Goal: Check status: Check status

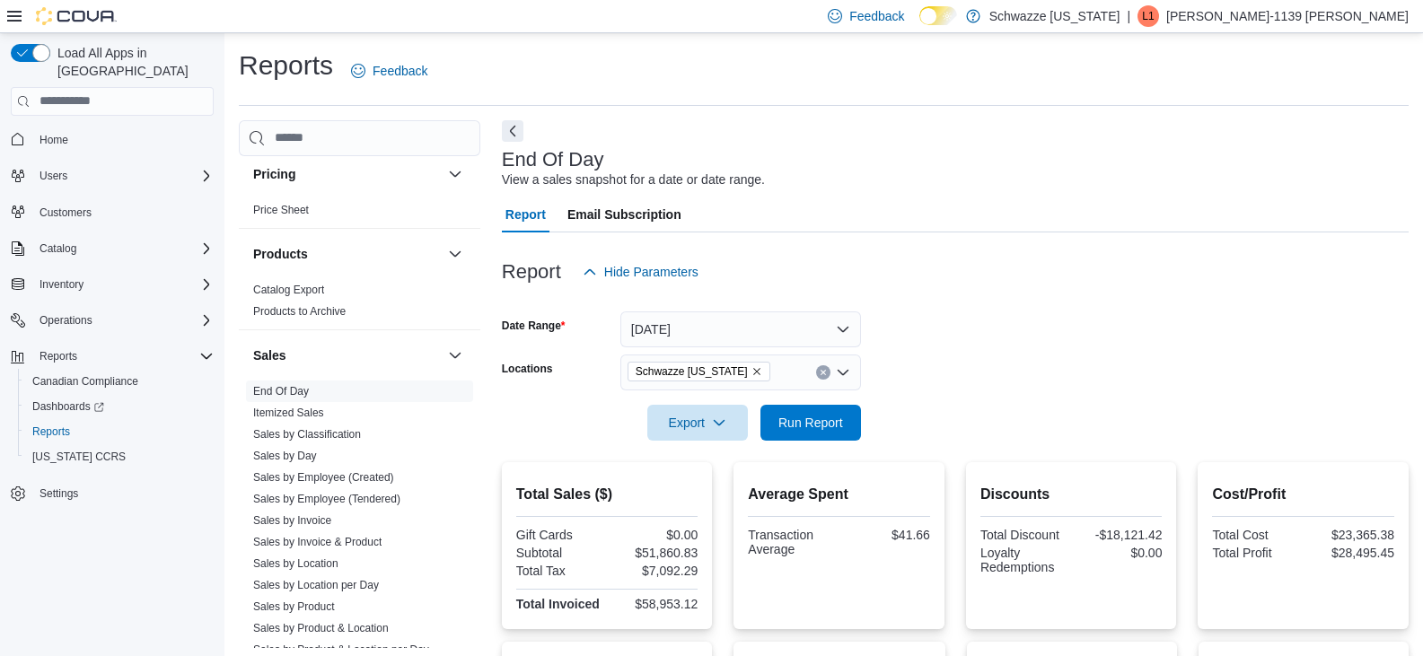
click at [771, 372] on div "Schwazze [US_STATE]" at bounding box center [740, 373] width 241 height 36
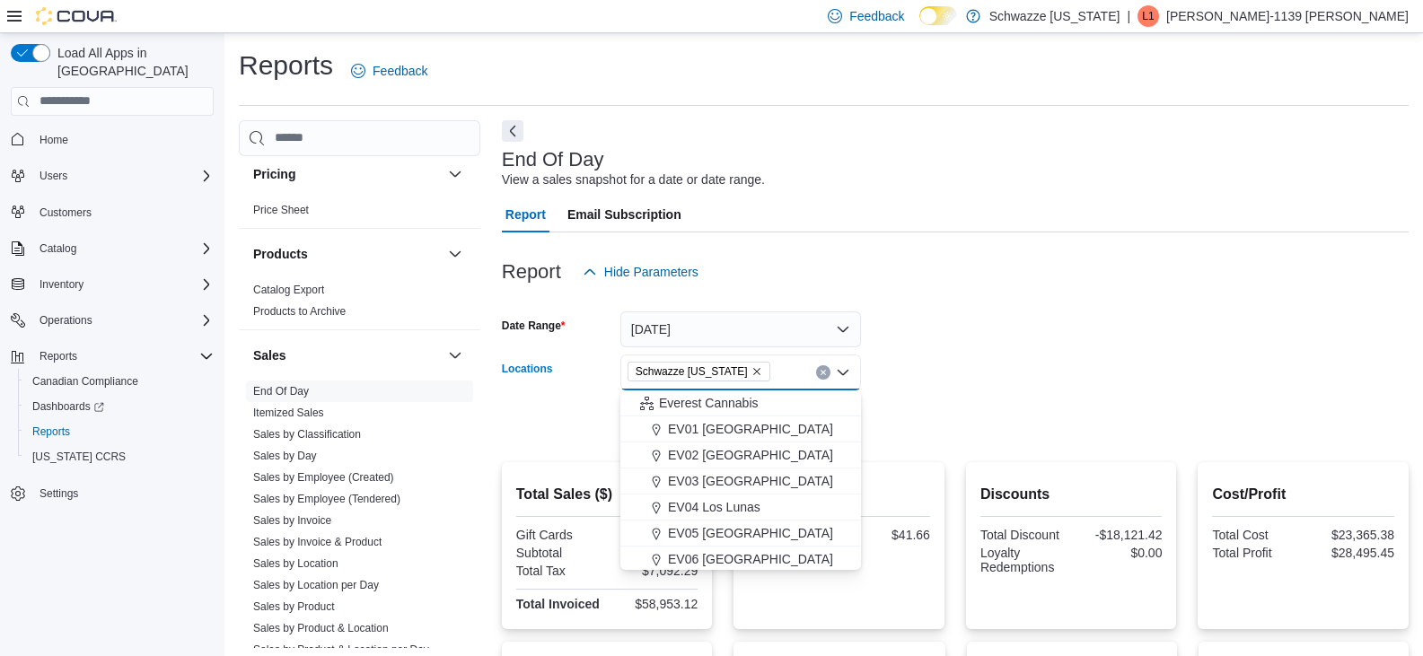
click at [752, 372] on icon "Remove Schwazze New Mexico from selection in this group" at bounding box center [756, 371] width 11 height 11
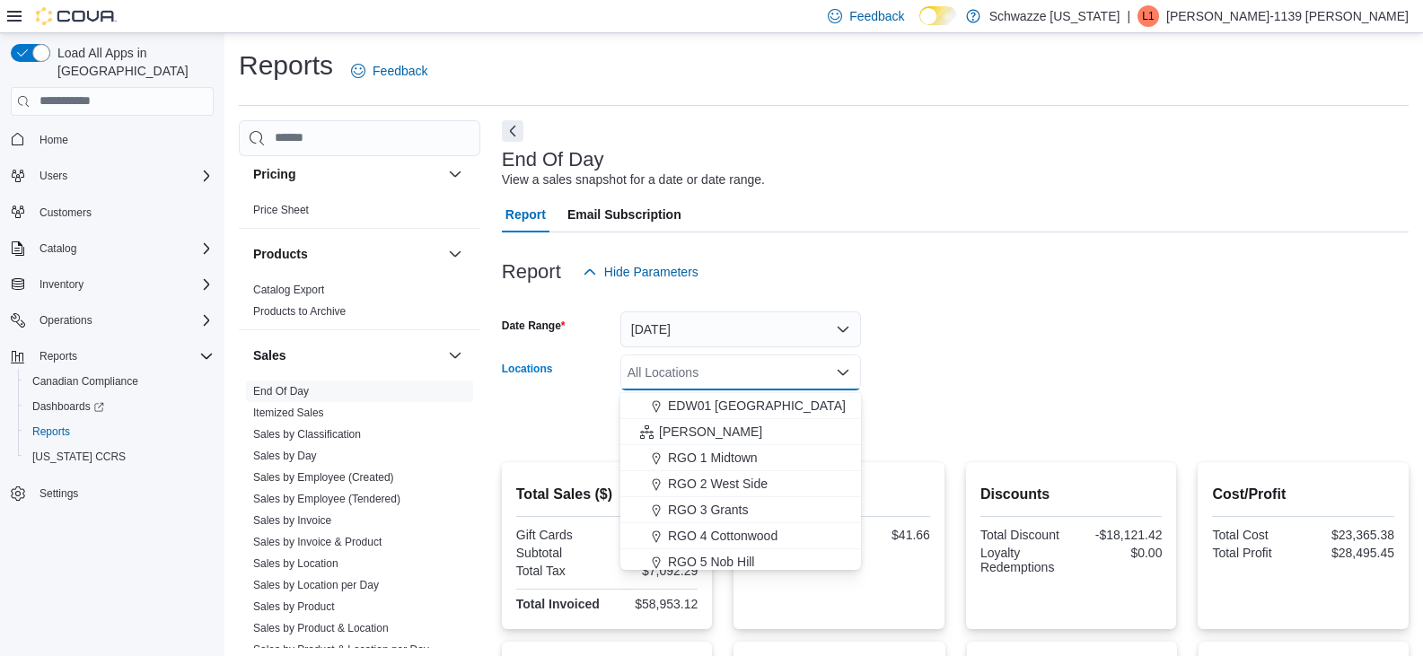
scroll to position [539, 0]
click at [732, 430] on span "RGO 4 Cottonwood" at bounding box center [723, 437] width 110 height 18
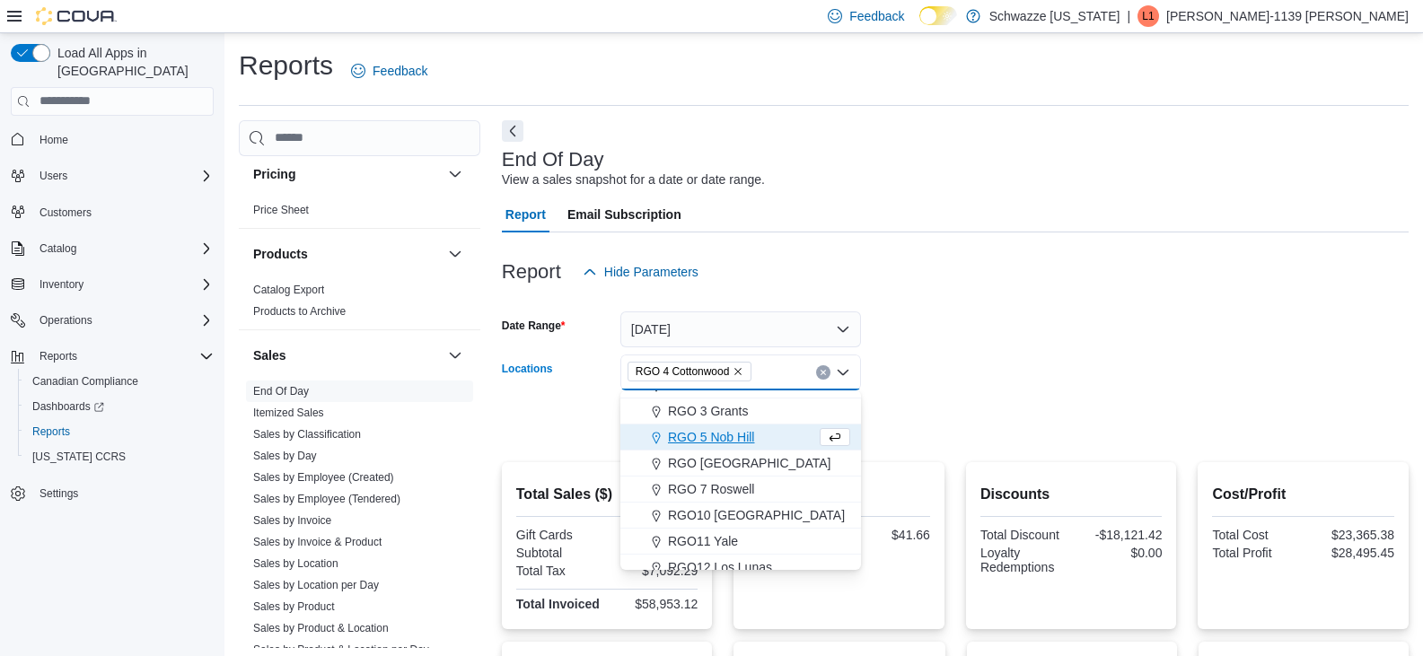
click at [1038, 377] on form "Date Range [DATE] Locations RGO 4 Cottonwood Combo box. Selected. RGO 4 Cottonw…" at bounding box center [955, 365] width 907 height 151
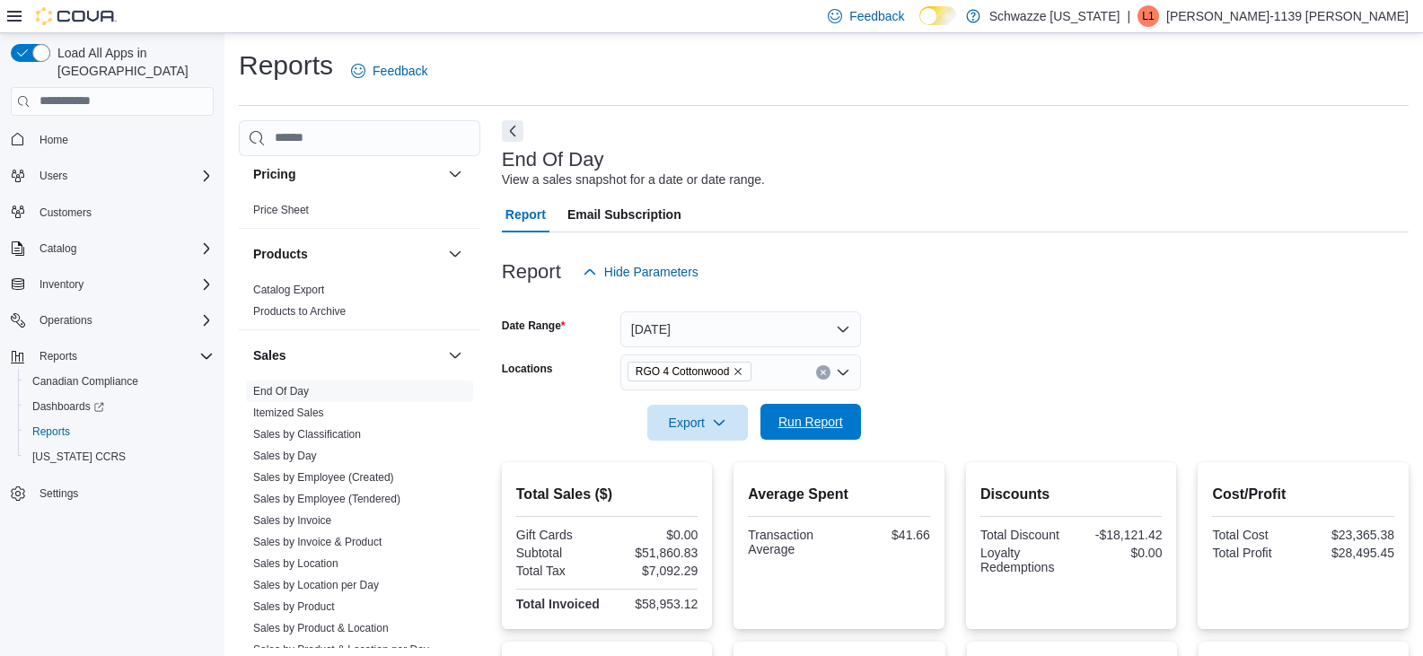
click at [771, 433] on span "Run Report" at bounding box center [810, 422] width 79 height 36
click at [821, 371] on icon "Clear input" at bounding box center [822, 372] width 4 height 4
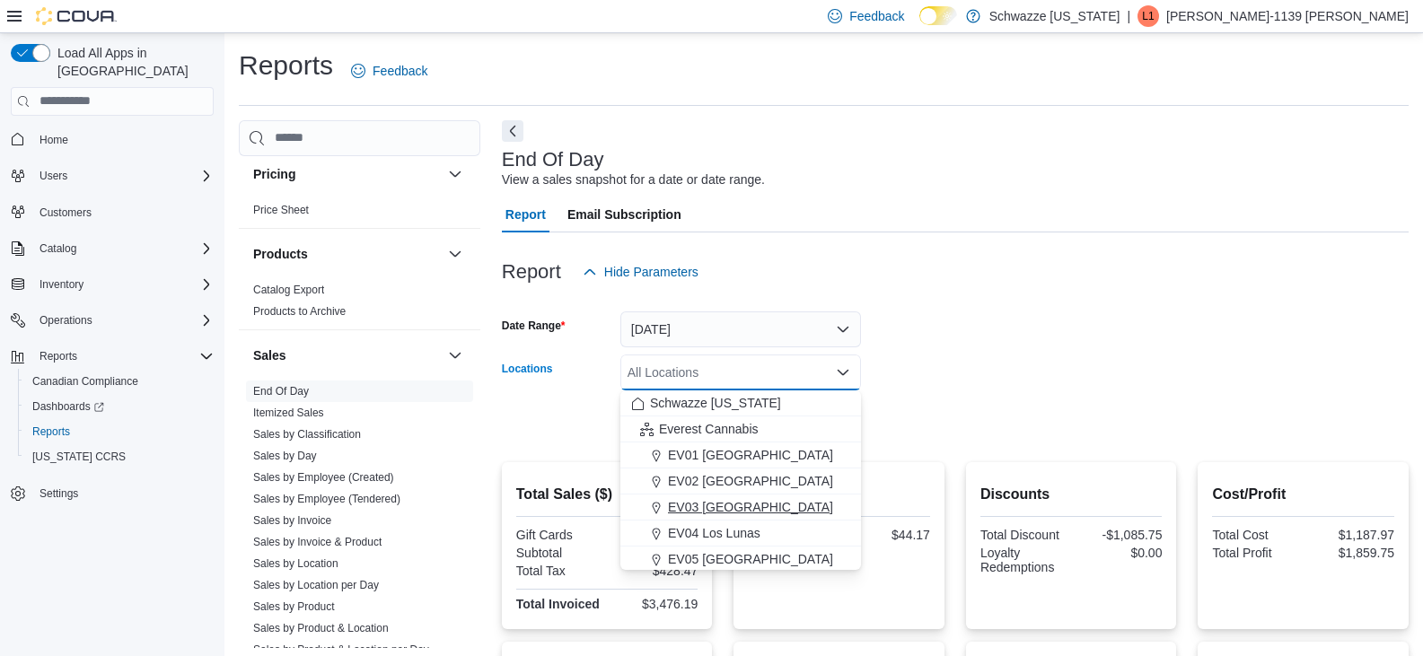
scroll to position [180, 0]
click at [863, 415] on form "Date Range [DATE] Locations All Locations Combo box. Selected. Combo box input.…" at bounding box center [955, 365] width 907 height 151
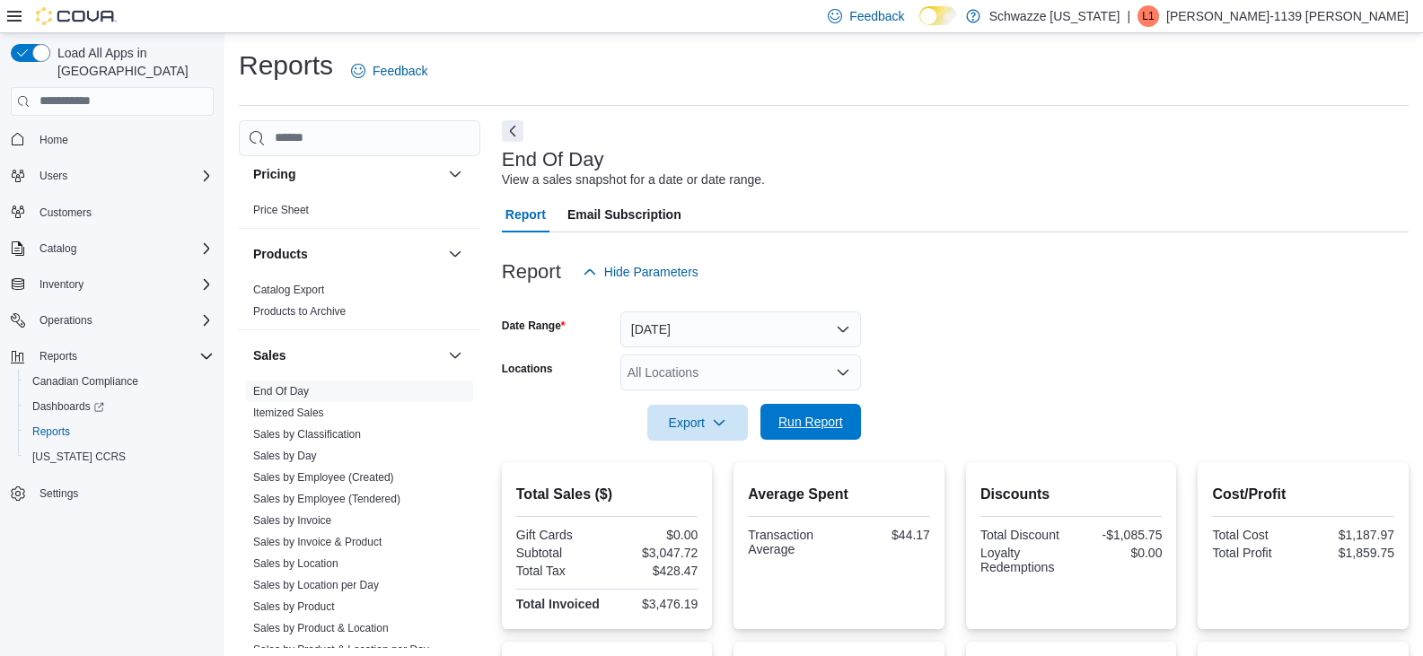
click at [815, 429] on span "Run Report" at bounding box center [810, 422] width 65 height 18
drag, startPoint x: 817, startPoint y: 364, endPoint x: 806, endPoint y: 360, distance: 11.7
click at [817, 364] on div "All Locations" at bounding box center [740, 373] width 241 height 36
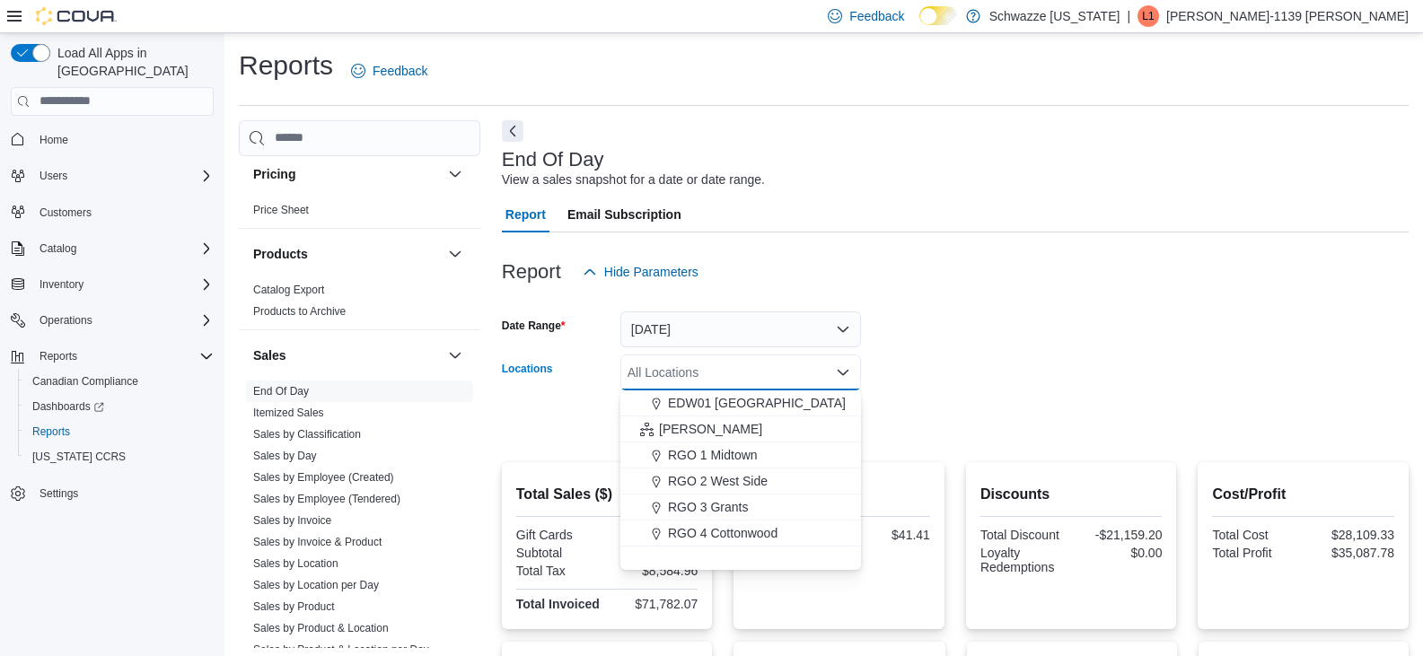
scroll to position [539, 0]
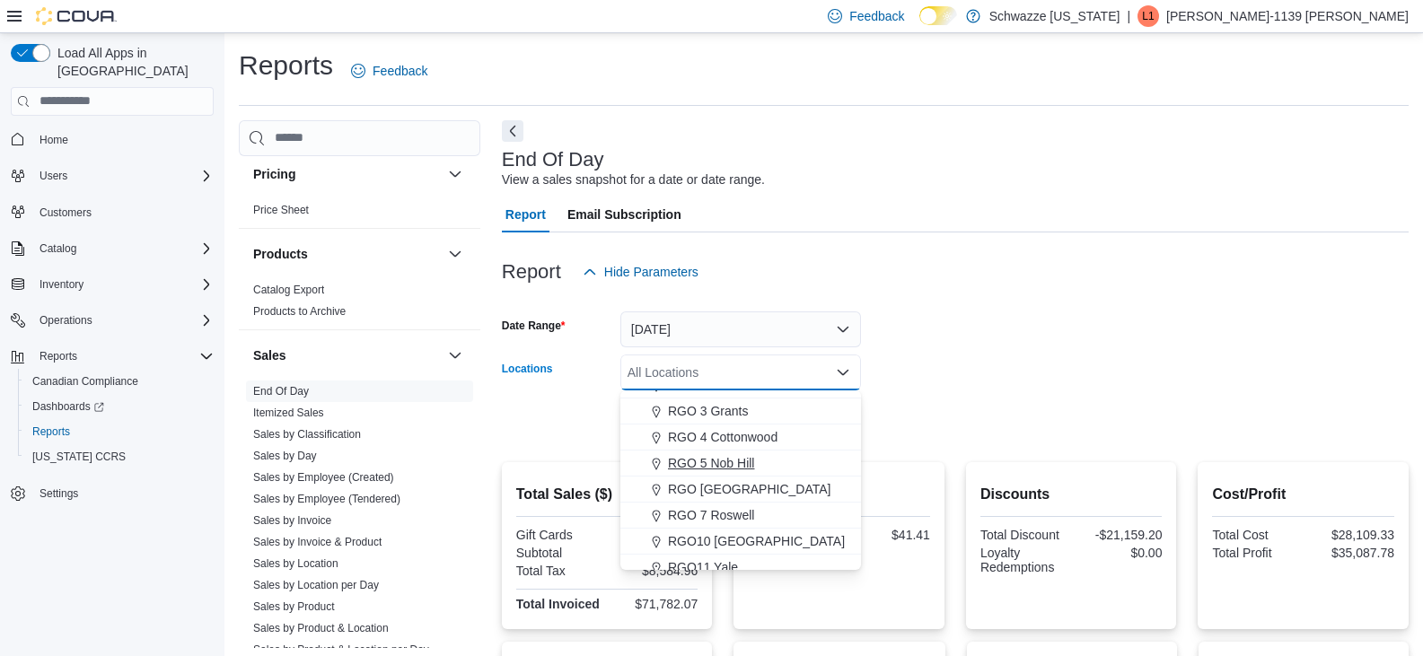
click at [719, 460] on span "RGO 5 Nob Hill" at bounding box center [711, 463] width 86 height 18
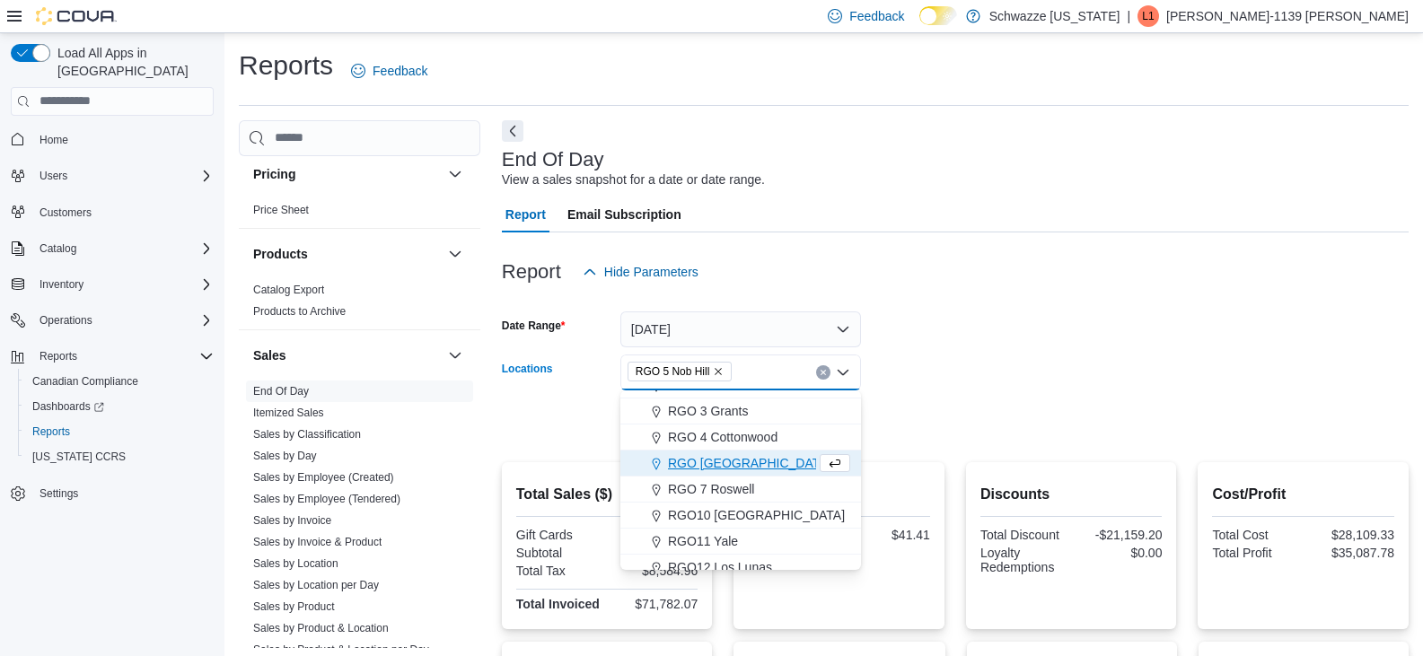
drag, startPoint x: 1019, startPoint y: 331, endPoint x: 874, endPoint y: 354, distance: 146.2
click at [1005, 335] on form "Date Range [DATE] Locations RGO 5 [GEOGRAPHIC_DATA] Combo box. Selected. RGO 5 …" at bounding box center [955, 365] width 907 height 151
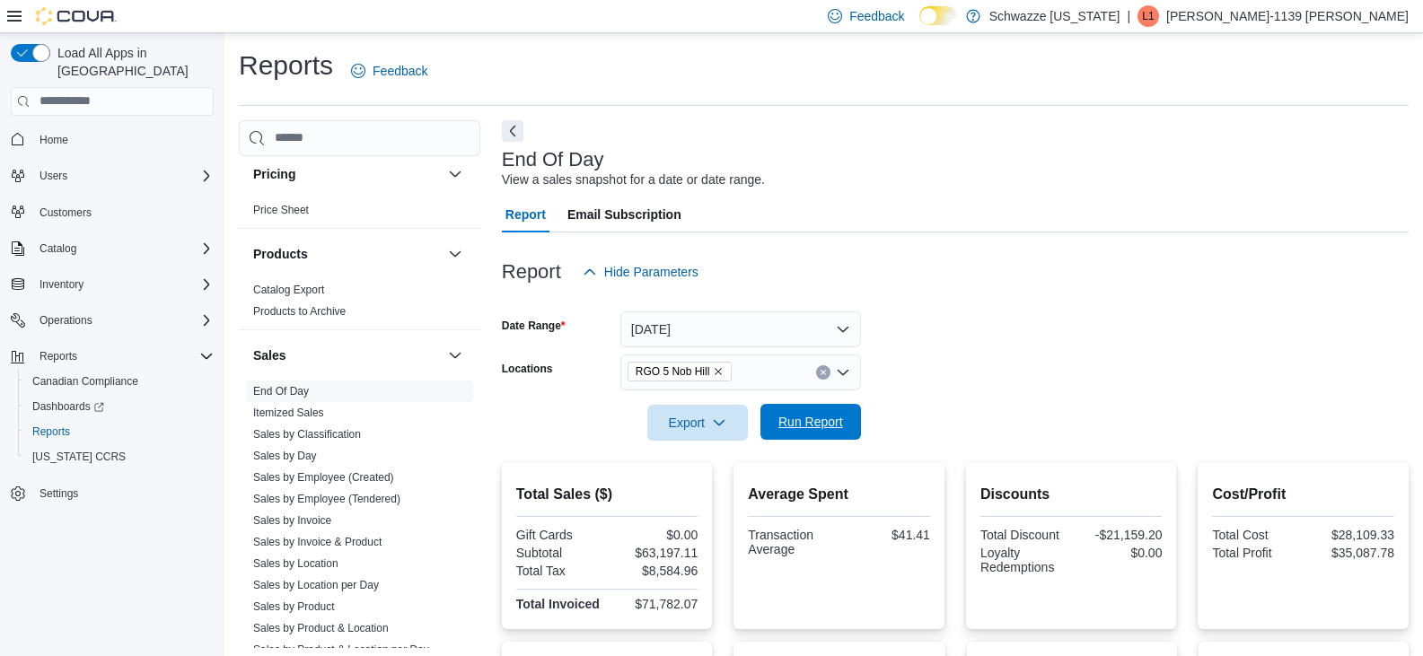
click at [785, 425] on span "Run Report" at bounding box center [810, 422] width 65 height 18
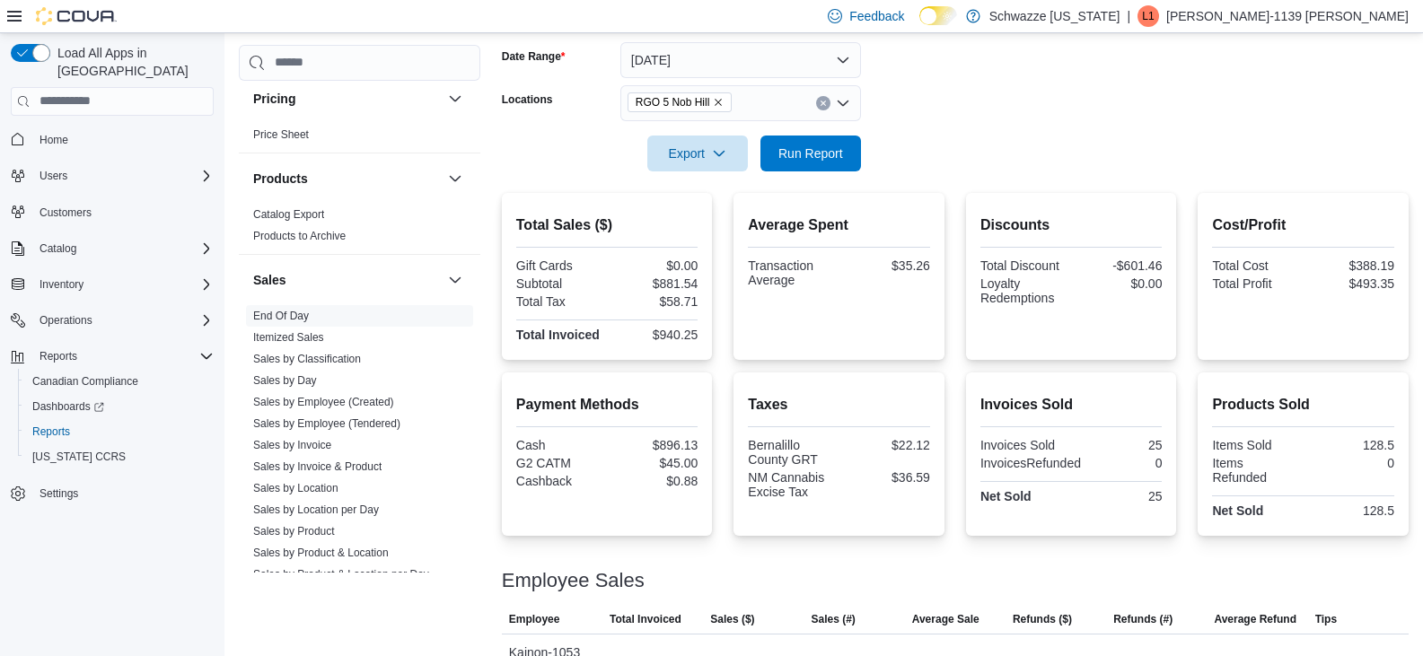
scroll to position [423, 0]
